Goal: Find specific page/section: Find specific page/section

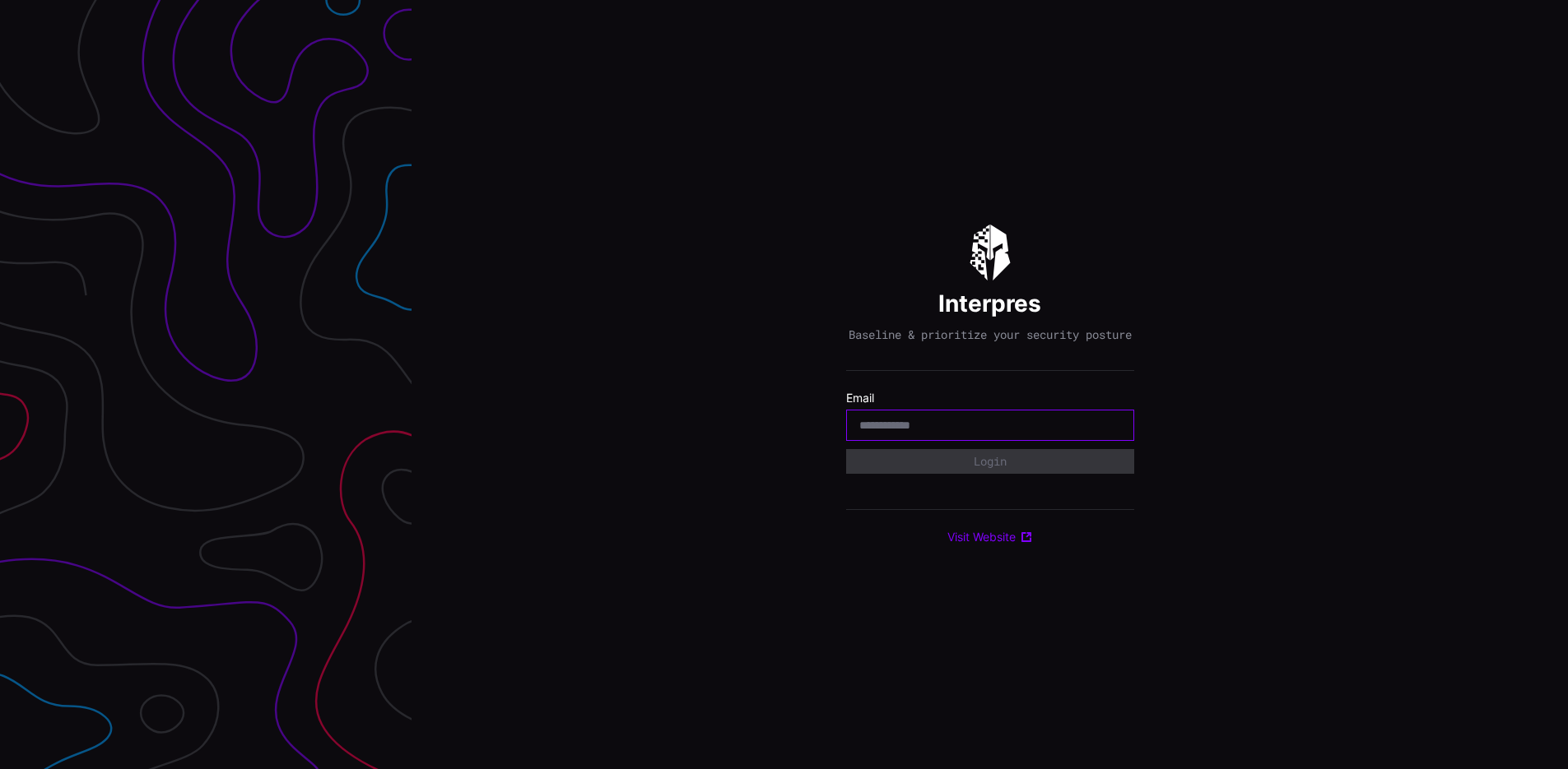
click at [958, 430] on input "email" at bounding box center [990, 425] width 262 height 15
type input "**********"
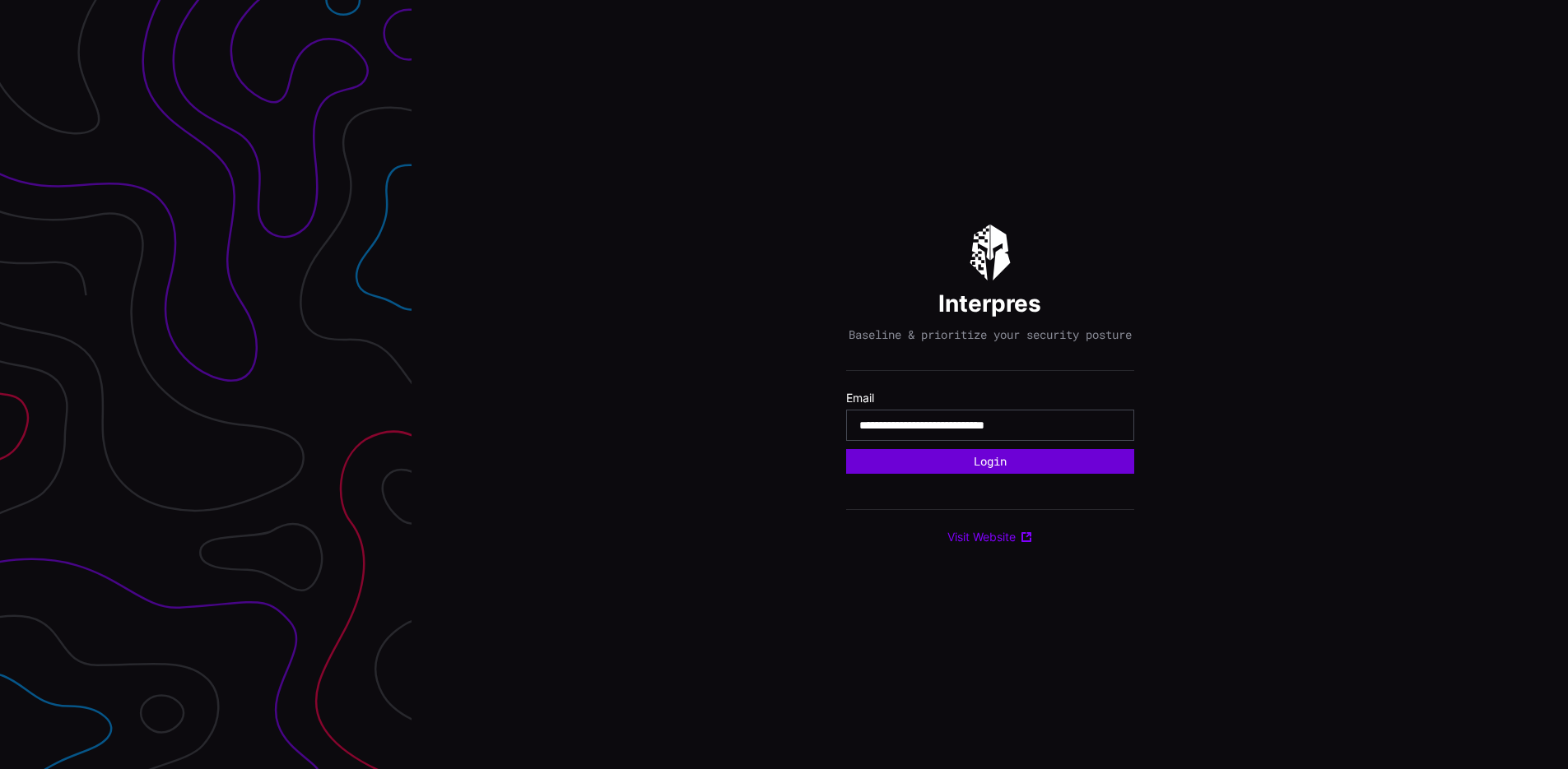
click at [953, 465] on button "Login" at bounding box center [991, 462] width 288 height 25
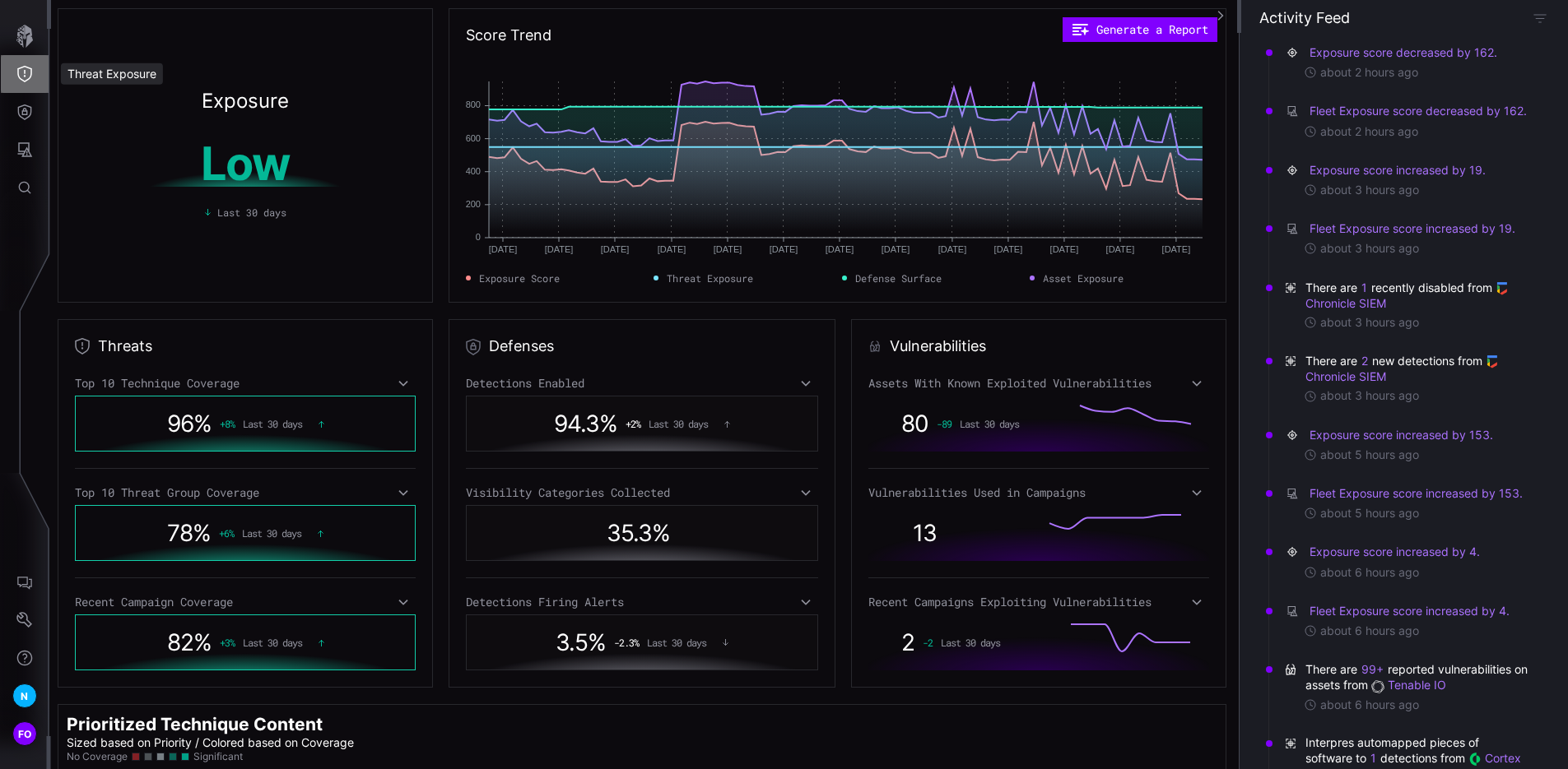
click at [29, 74] on icon "Threat Exposure" at bounding box center [25, 74] width 17 height 17
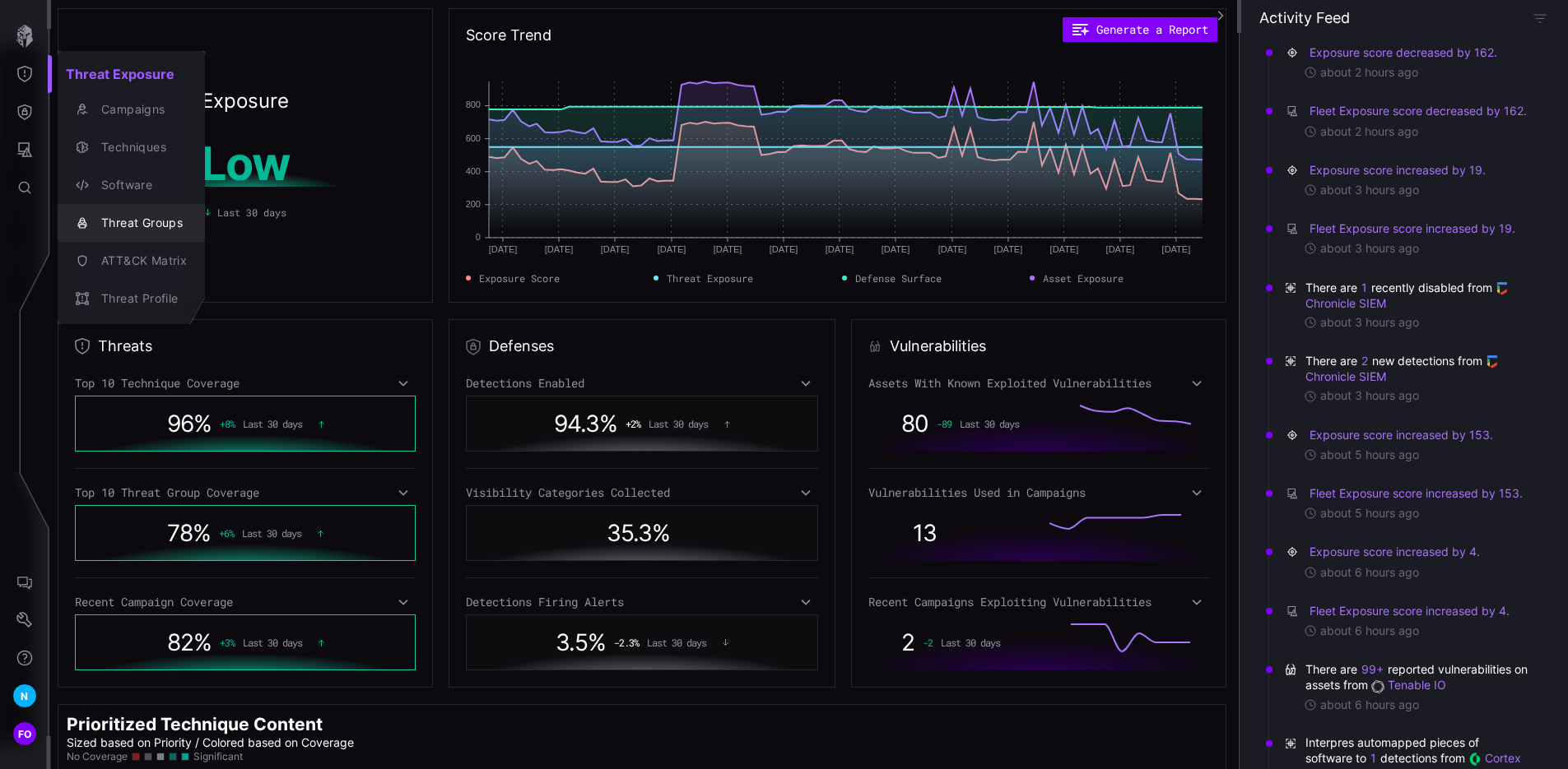
click at [130, 228] on div "Threat Groups" at bounding box center [140, 223] width 94 height 20
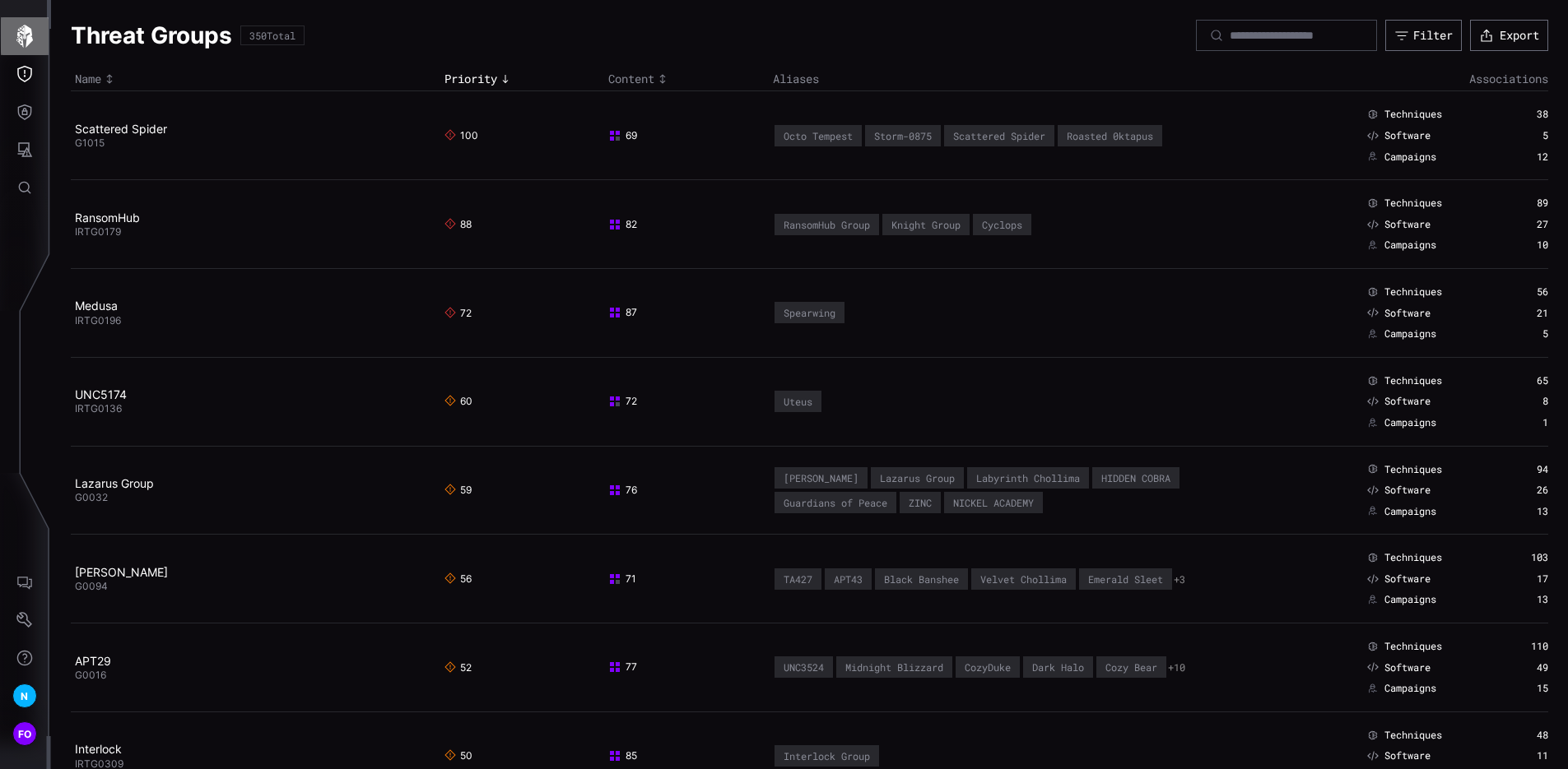
click at [10, 35] on button "button" at bounding box center [25, 36] width 48 height 38
